Goal: Find specific page/section

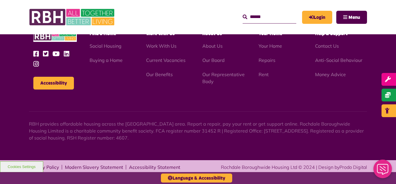
scroll to position [450, 0]
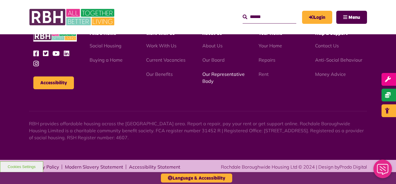
click at [213, 75] on link "Our Representative Body" at bounding box center [223, 77] width 42 height 13
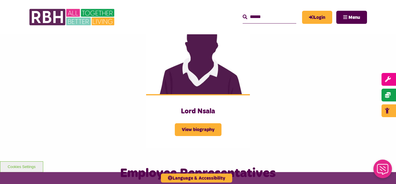
scroll to position [951, 0]
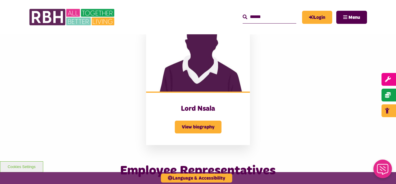
click at [214, 55] on img at bounding box center [198, 58] width 104 height 65
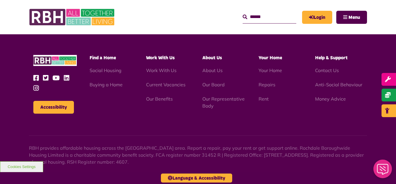
scroll to position [1762, 0]
